Goal: Register for event/course

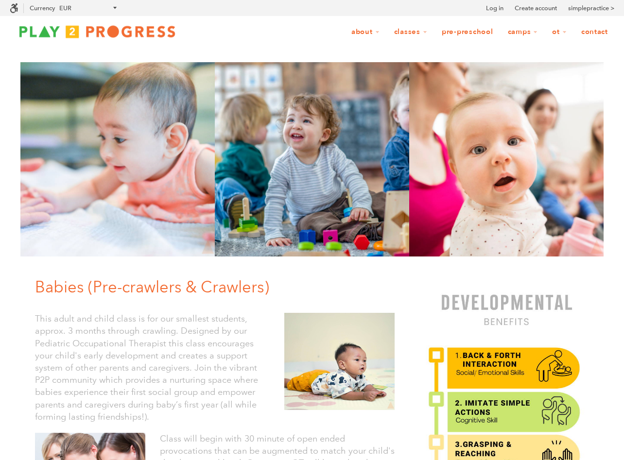
scroll to position [0, 0]
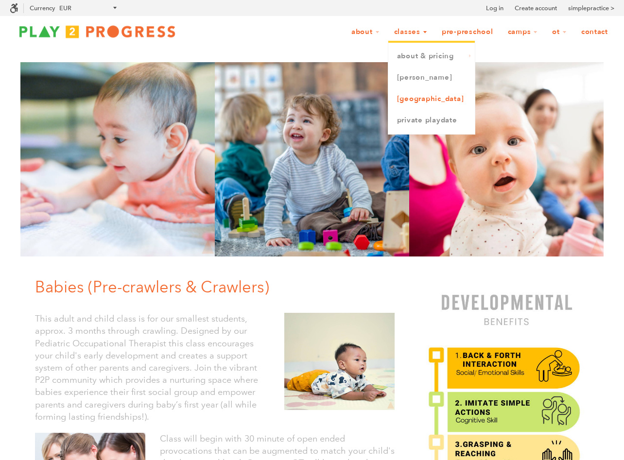
click at [410, 98] on link "[GEOGRAPHIC_DATA]" at bounding box center [431, 98] width 86 height 21
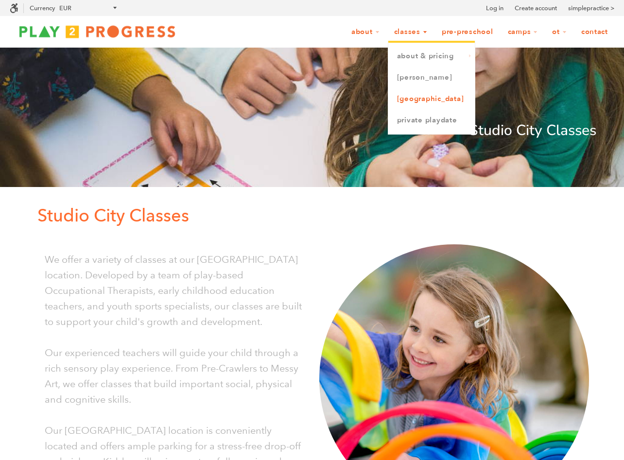
click at [412, 102] on link "[GEOGRAPHIC_DATA]" at bounding box center [431, 98] width 86 height 21
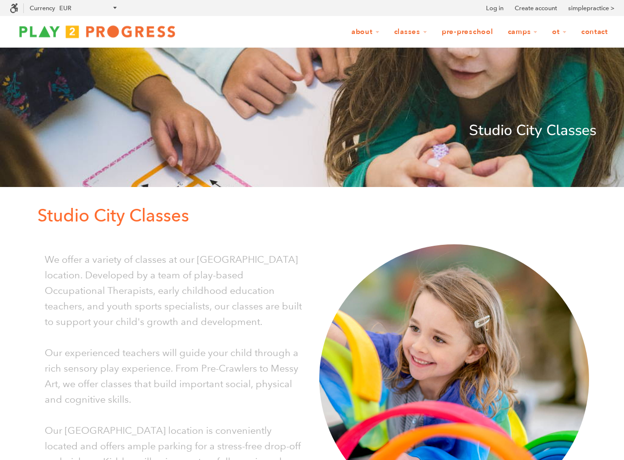
scroll to position [0, 0]
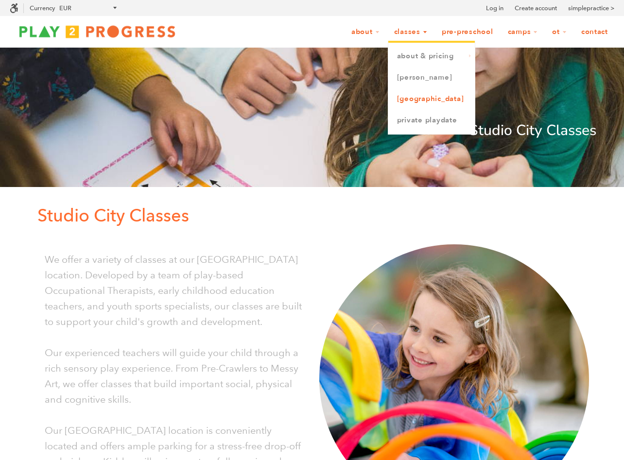
click at [429, 101] on link "[GEOGRAPHIC_DATA]" at bounding box center [431, 98] width 86 height 21
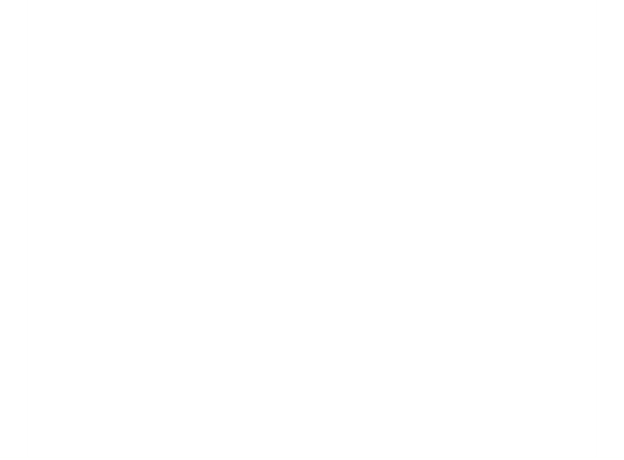
scroll to position [646, 0]
